Goal: Task Accomplishment & Management: Manage account settings

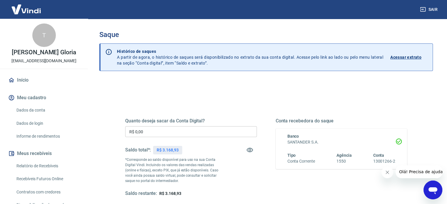
click at [179, 131] on input "R$ 0,00" at bounding box center [191, 131] width 132 height 11
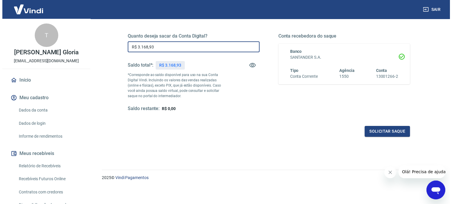
scroll to position [86, 0]
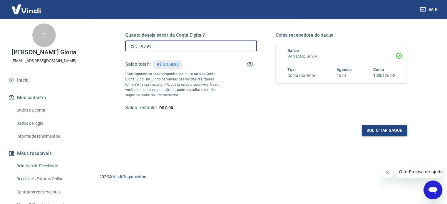
type input "R$ 3.168,93"
click at [375, 133] on button "Solicitar saque" at bounding box center [384, 130] width 45 height 11
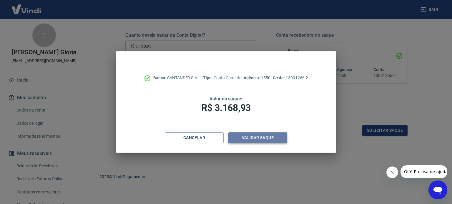
click at [271, 139] on button "Validar saque" at bounding box center [257, 138] width 59 height 11
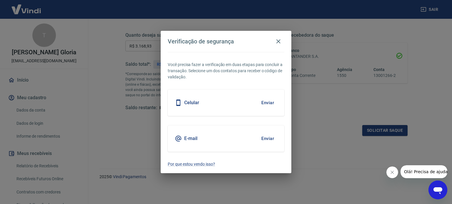
click at [263, 100] on button "Enviar" at bounding box center [267, 103] width 19 height 12
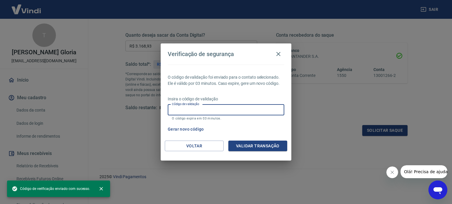
click at [239, 107] on input "Código de validação" at bounding box center [226, 110] width 116 height 11
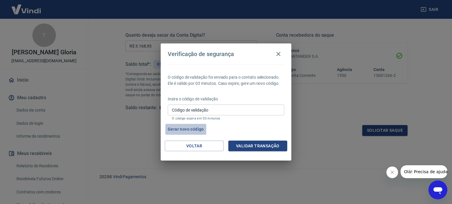
click at [193, 131] on button "Gerar novo código" at bounding box center [185, 129] width 41 height 11
click at [185, 131] on button "Gerar novo código" at bounding box center [185, 129] width 41 height 11
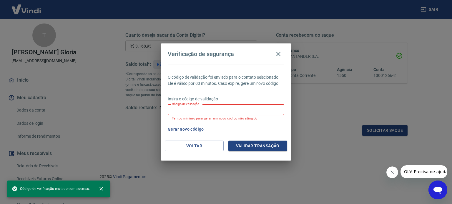
click at [199, 109] on input "Código de validação" at bounding box center [226, 110] width 116 height 11
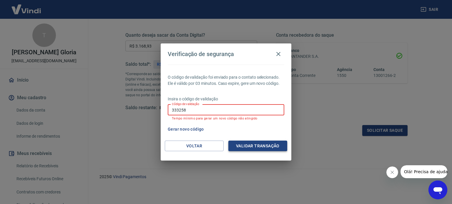
type input "333258"
click at [248, 146] on button "Validar transação" at bounding box center [257, 146] width 59 height 11
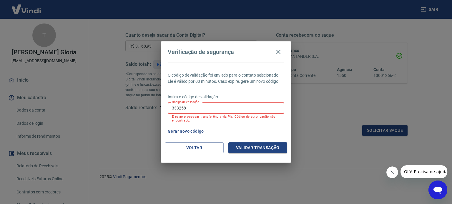
click at [231, 107] on input "333258" at bounding box center [226, 108] width 116 height 11
click at [231, 108] on input "333258" at bounding box center [226, 108] width 116 height 11
type input "605134"
click at [278, 146] on button "Validar transação" at bounding box center [257, 148] width 59 height 11
